Goal: Use online tool/utility: Utilize a website feature to perform a specific function

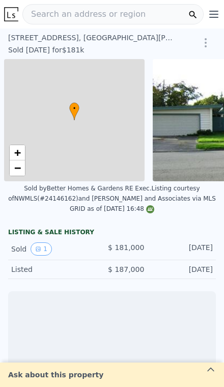
scroll to position [0, 4]
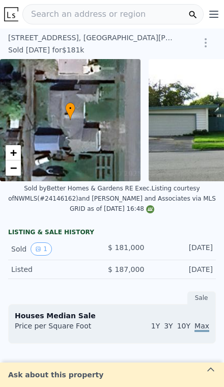
type input "-$ 197,300"
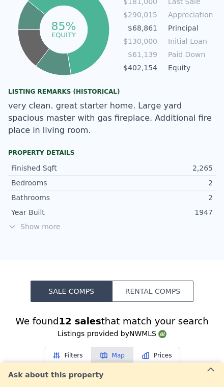
scroll to position [582, 0]
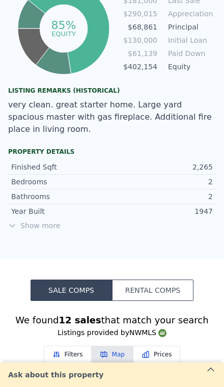
click at [40, 230] on span "Show more" at bounding box center [112, 225] width 208 height 10
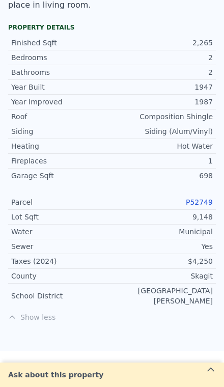
scroll to position [729, 0]
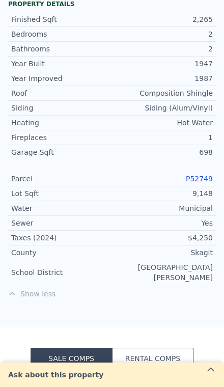
click at [202, 170] on div "Year Improved 1987 Roof Composition Shingle Siding Siding (Alum/Vinyl) Heating …" at bounding box center [112, 178] width 208 height 214
click at [203, 175] on link "P52749" at bounding box center [199, 179] width 27 height 8
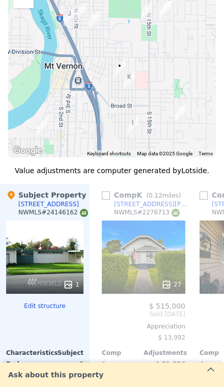
scroll to position [1048, 0]
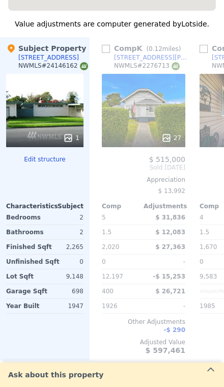
type input "$ 672,000"
type input "$ 425,556"
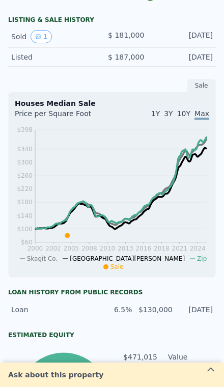
scroll to position [192, 0]
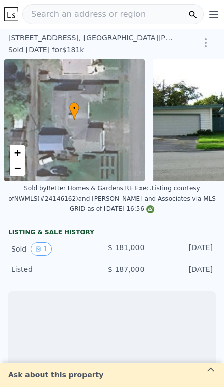
scroll to position [0, 4]
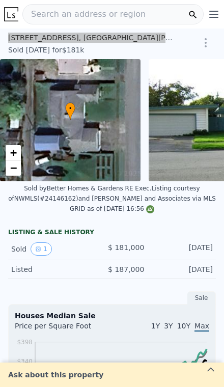
type input "$ 672,000"
type input "$ 425,556"
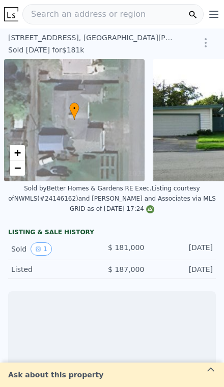
scroll to position [0, 4]
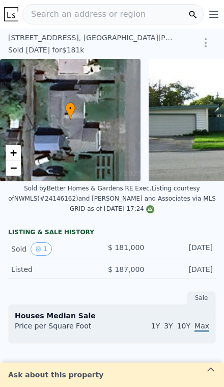
type input "-$ 197,300"
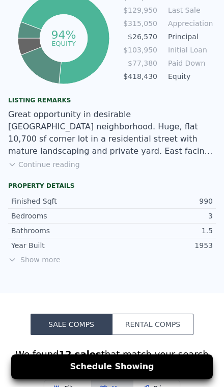
scroll to position [567, 0]
